Goal: Browse casually

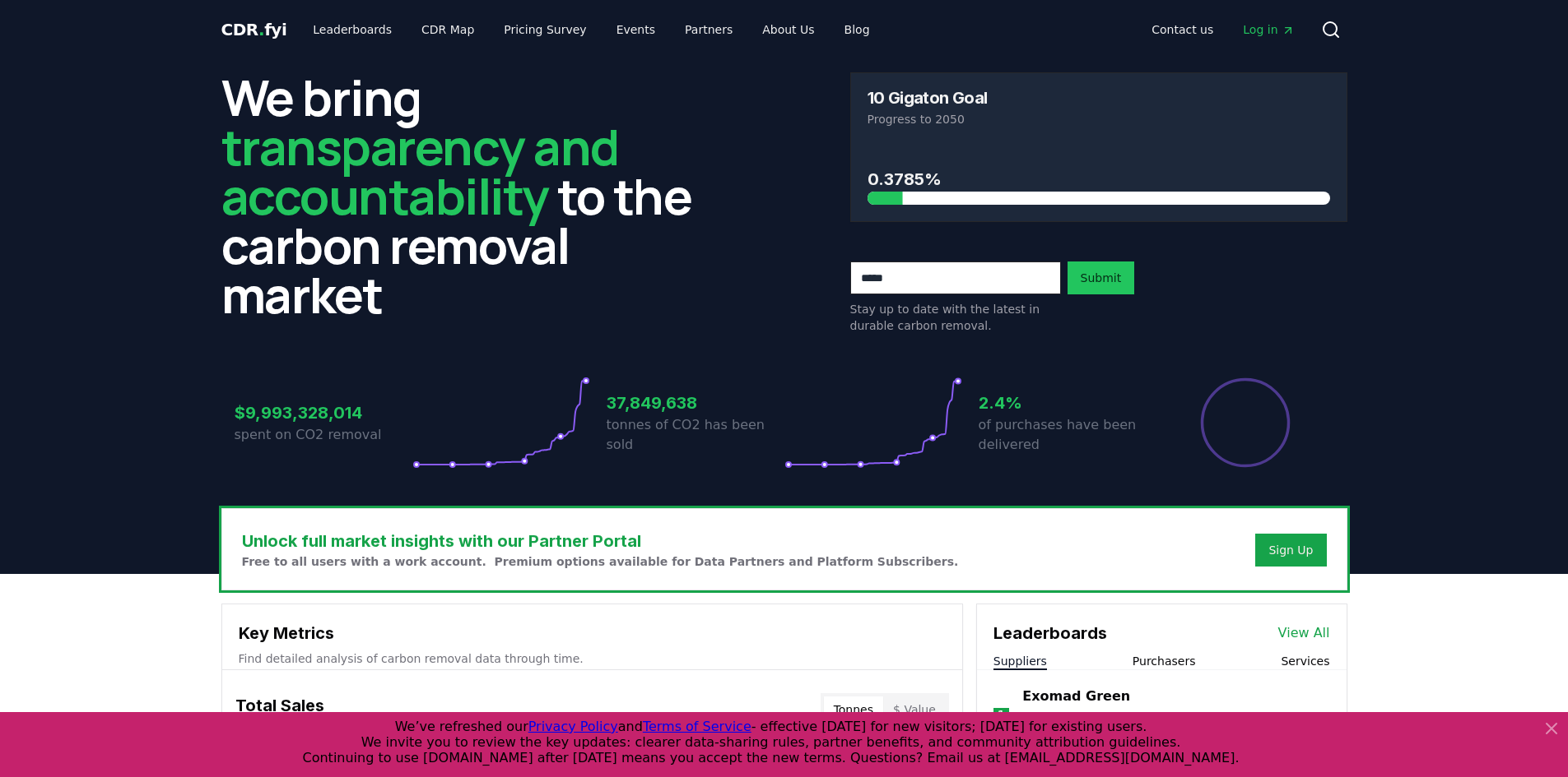
click at [106, 351] on header "We bring transparency and accountability to the carbon removal market 10 Gigato…" at bounding box center [784, 317] width 1568 height 515
click at [175, 367] on header "We bring transparency and accountability to the carbon removal market 10 Gigato…" at bounding box center [784, 317] width 1568 height 515
drag, startPoint x: 145, startPoint y: 519, endPoint x: 153, endPoint y: 511, distance: 11.3
click at [145, 519] on header "We bring transparency and accountability to the carbon removal market 10 Gigato…" at bounding box center [784, 317] width 1568 height 515
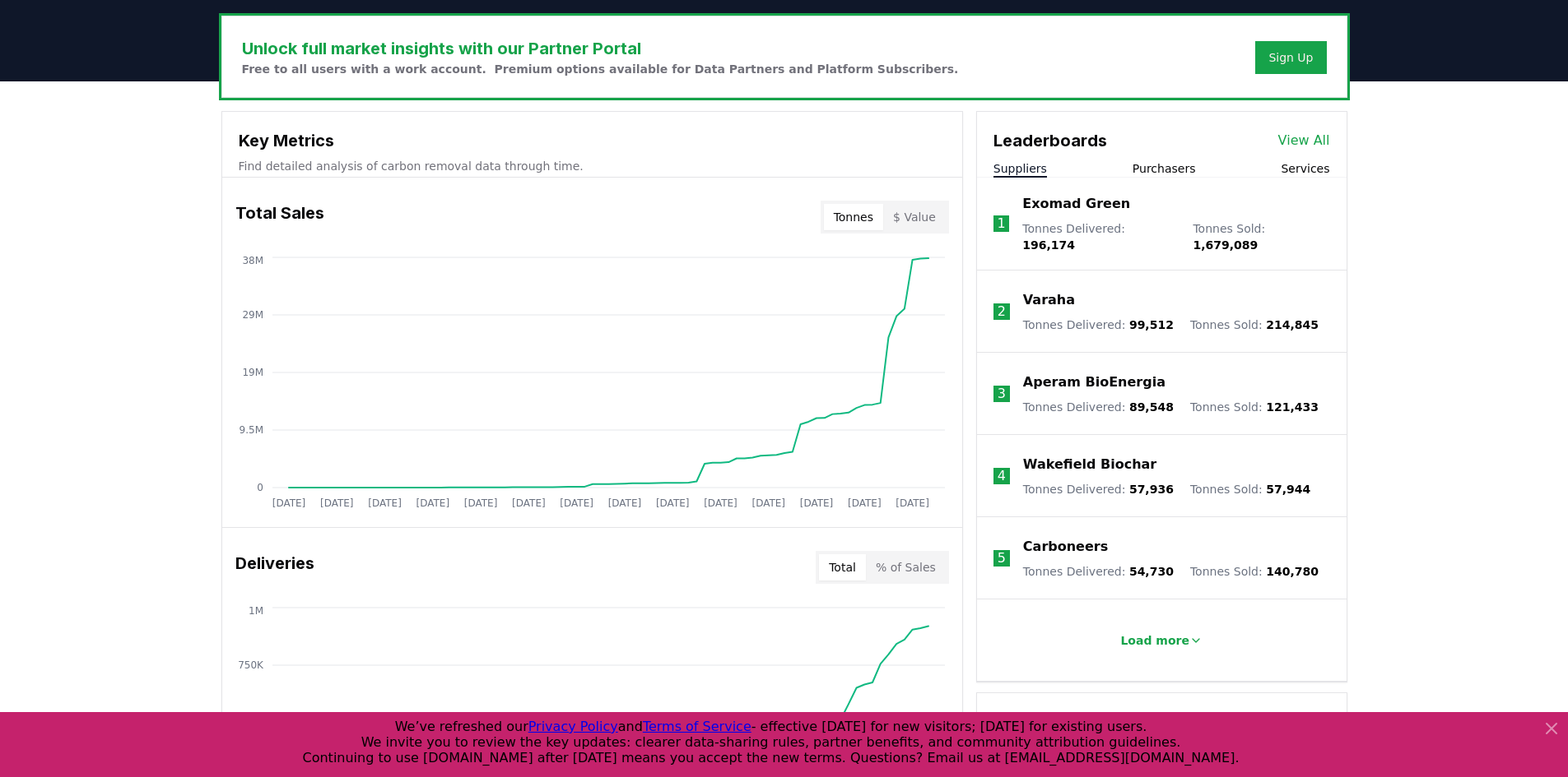
scroll to position [493, 0]
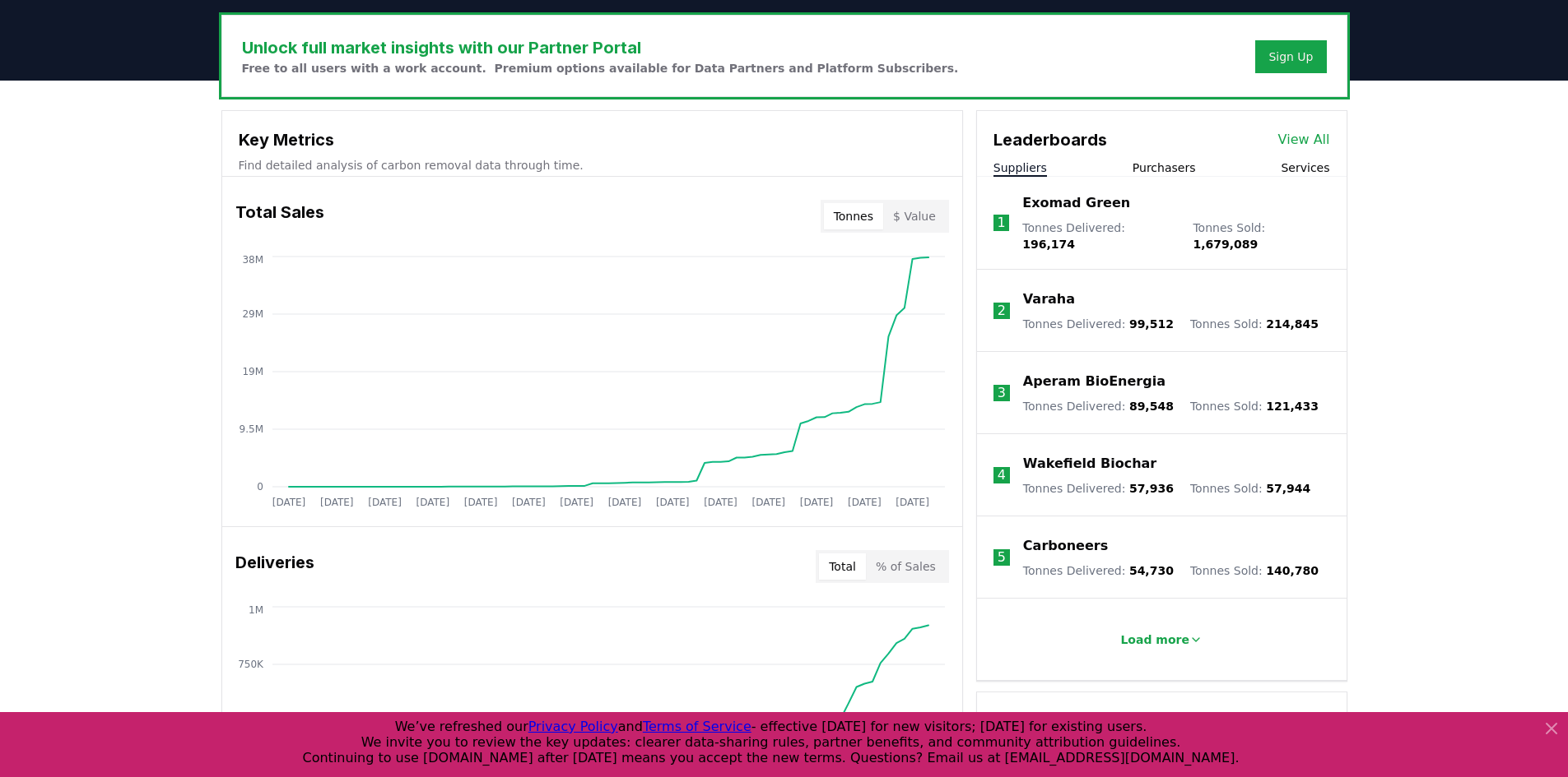
click at [122, 271] on div "Unlock full market insights with our Partner Portal Free to all users with a wo…" at bounding box center [784, 739] width 1568 height 1317
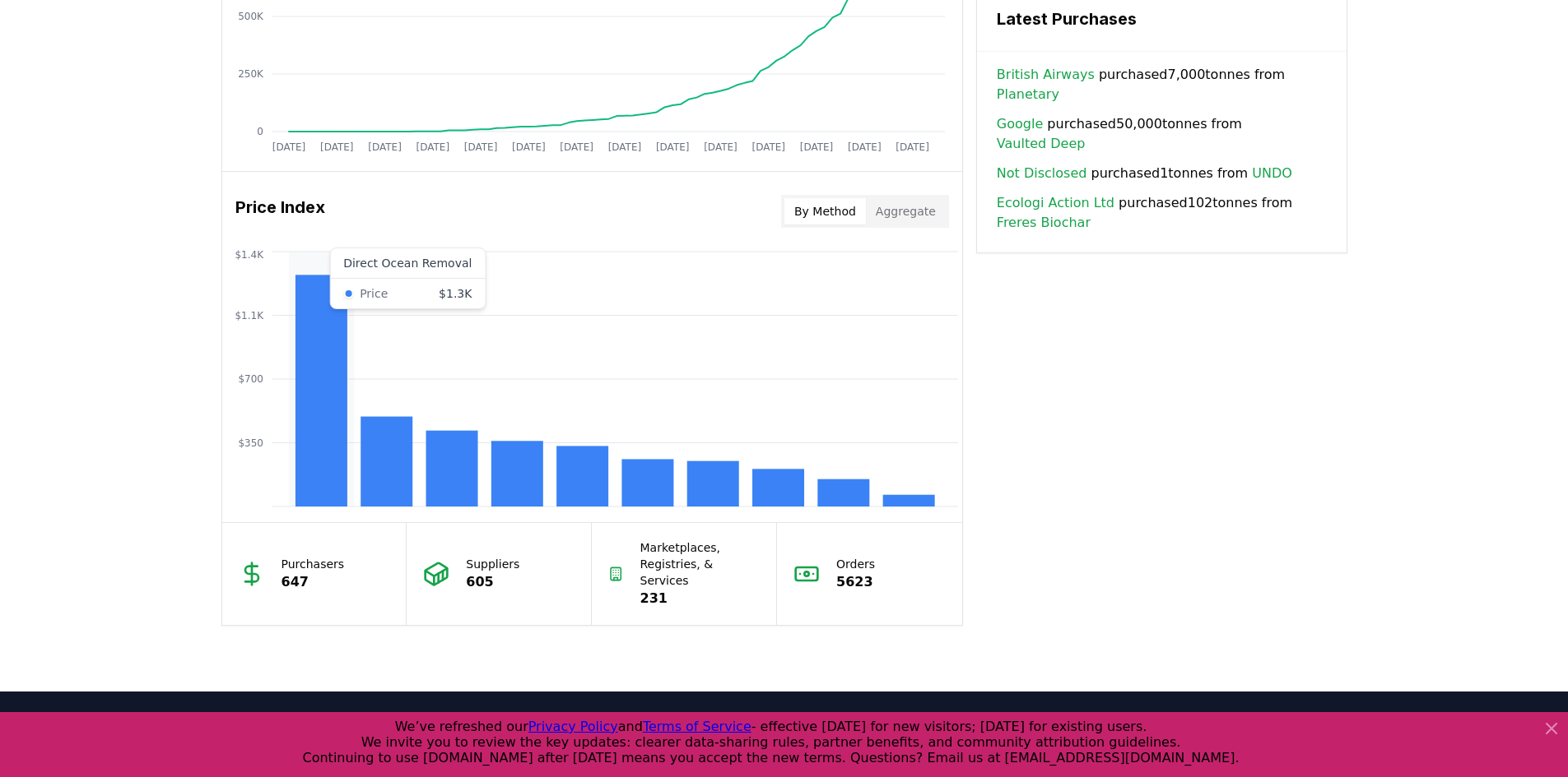
scroll to position [1196, 0]
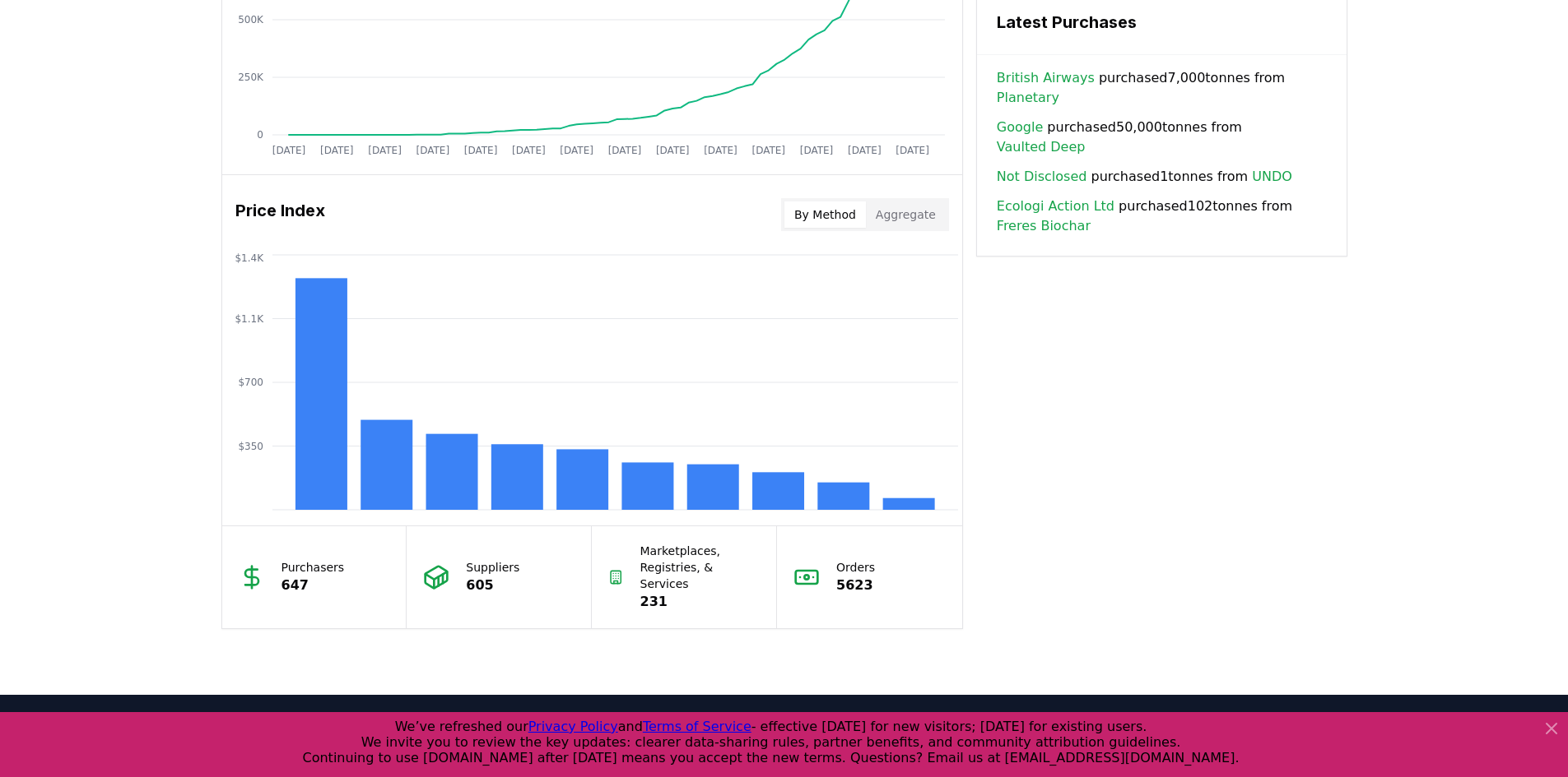
click at [121, 256] on div "Unlock full market insights with our Partner Portal Free to all users with a wo…" at bounding box center [784, 36] width 1568 height 1317
click at [116, 189] on div "Unlock full market insights with our Partner Portal Free to all users with a wo…" at bounding box center [784, 36] width 1568 height 1317
click at [1225, 255] on div "Key Metrics Find detailed analysis of carbon removal data through time. Total S…" at bounding box center [784, 18] width 1125 height 1222
click at [66, 435] on div "Unlock full market insights with our Partner Portal Free to all users with a wo…" at bounding box center [784, 36] width 1568 height 1317
click at [111, 511] on div "Unlock full market insights with our Partner Portal Free to all users with a wo…" at bounding box center [784, 36] width 1568 height 1317
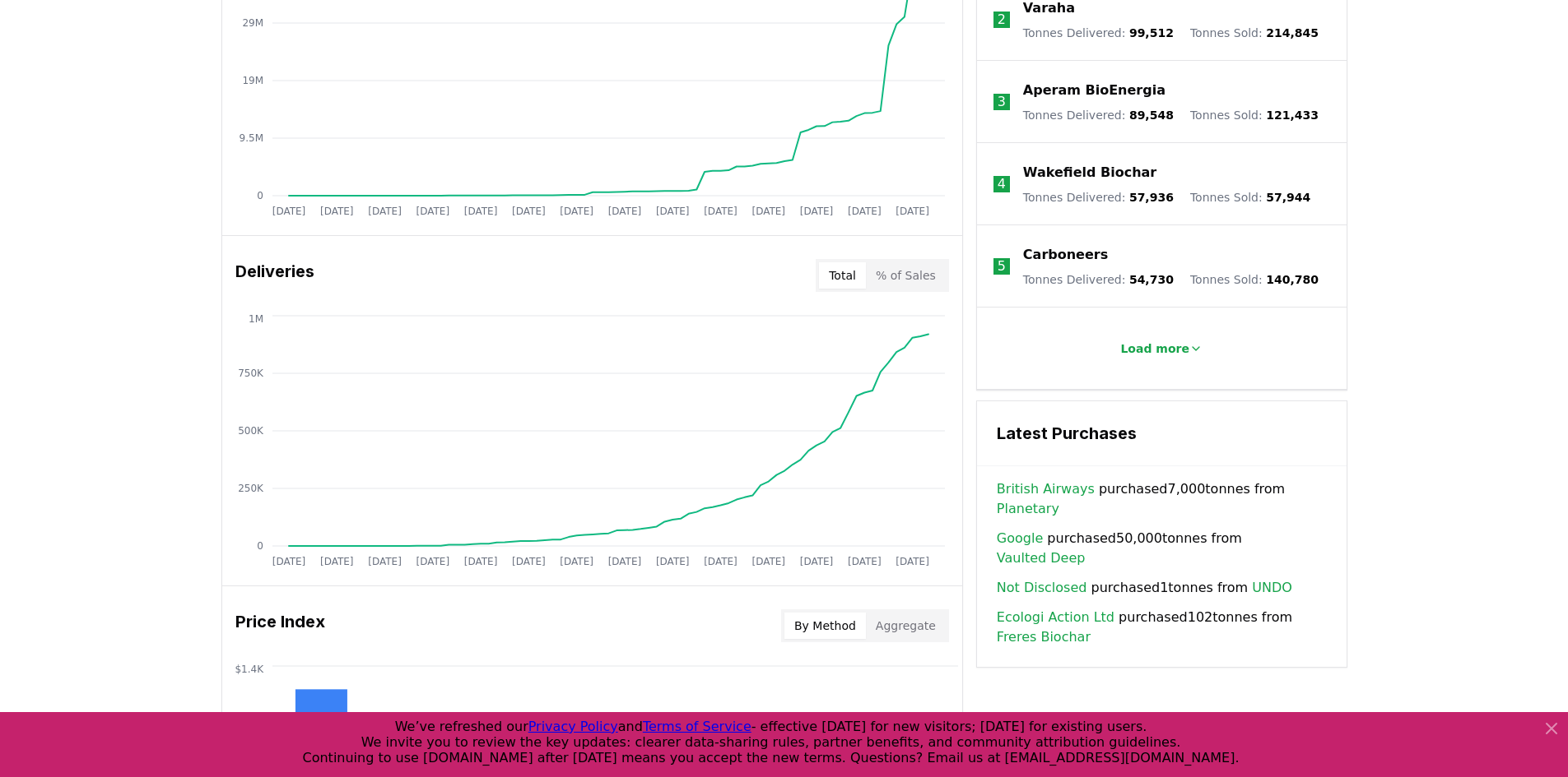
scroll to position [373, 0]
